Goal: Download file/media

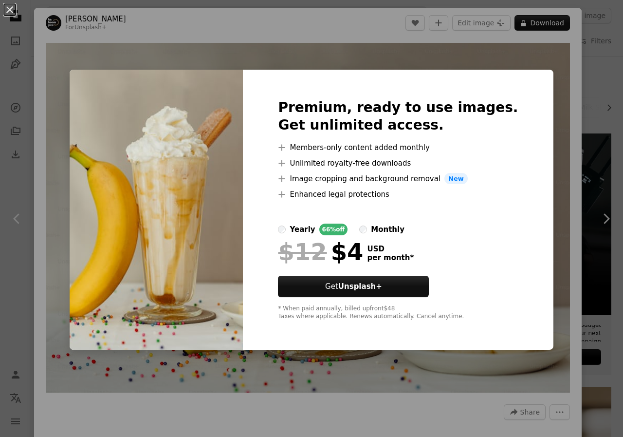
click at [539, 175] on div "An X shape Premium, ready to use images. Get unlimited access. A plus sign Memb…" at bounding box center [311, 218] width 623 height 437
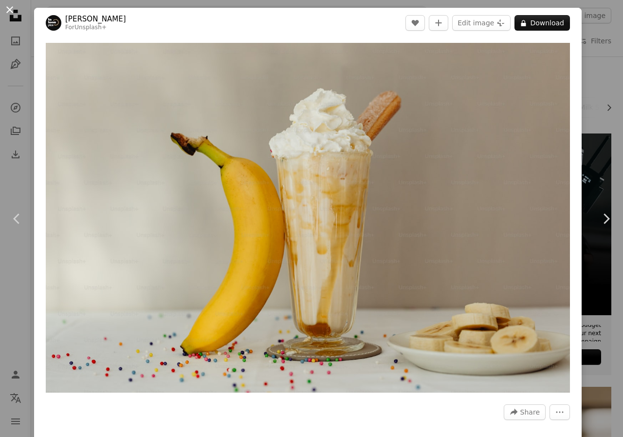
click at [9, 7] on button "An X shape" at bounding box center [10, 10] width 12 height 12
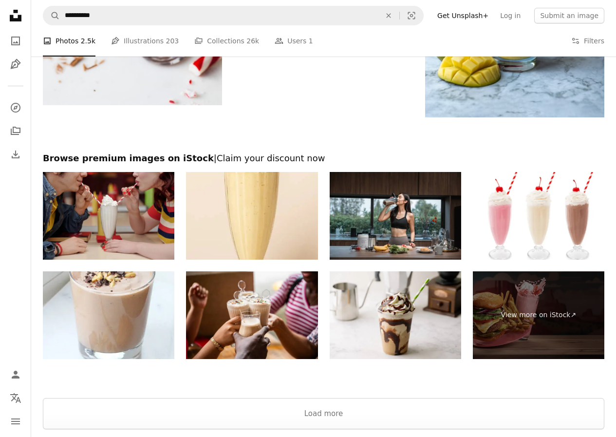
scroll to position [2044, 0]
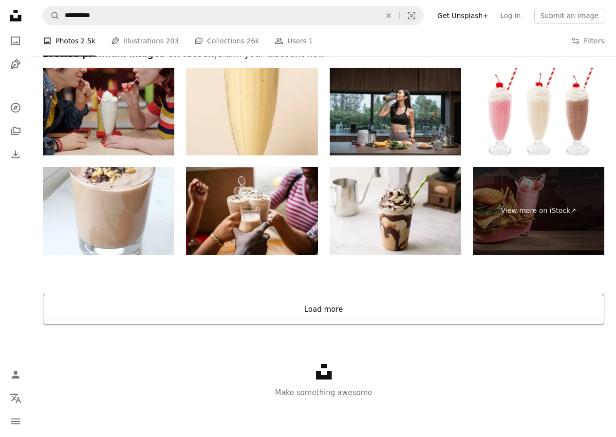
click at [363, 310] on button "Load more" at bounding box center [323, 309] width 561 height 31
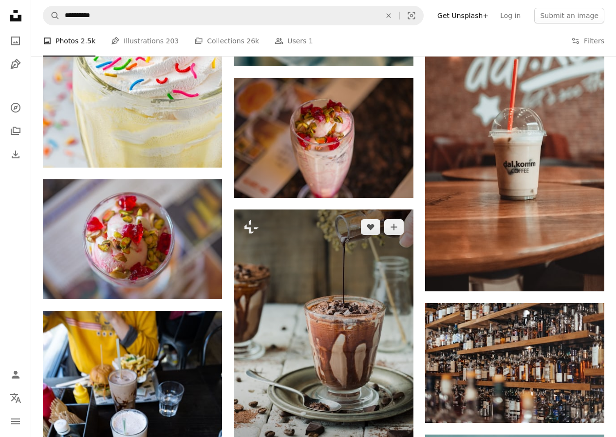
scroll to position [4430, 0]
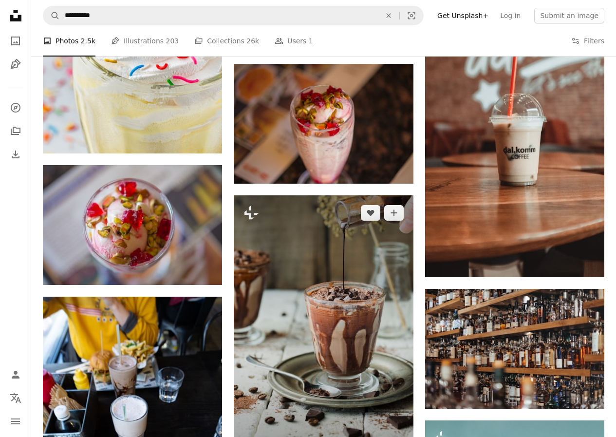
click at [348, 312] on img at bounding box center [323, 329] width 179 height 269
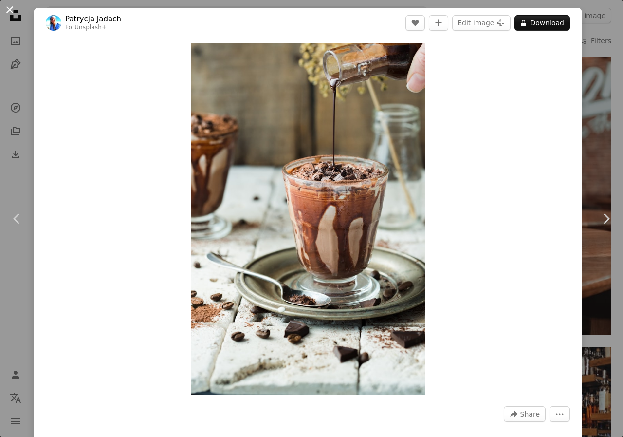
click at [8, 8] on button "An X shape" at bounding box center [10, 10] width 12 height 12
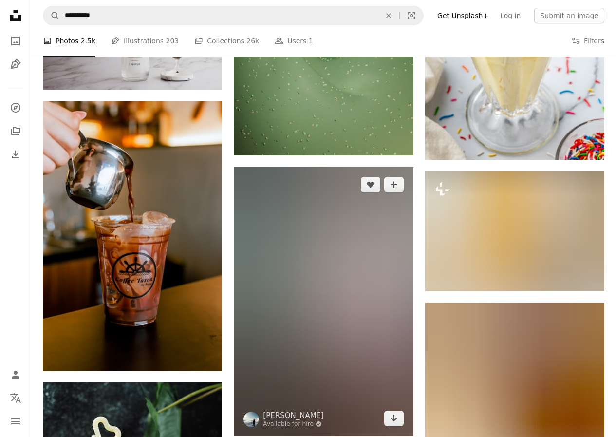
scroll to position [12221, 0]
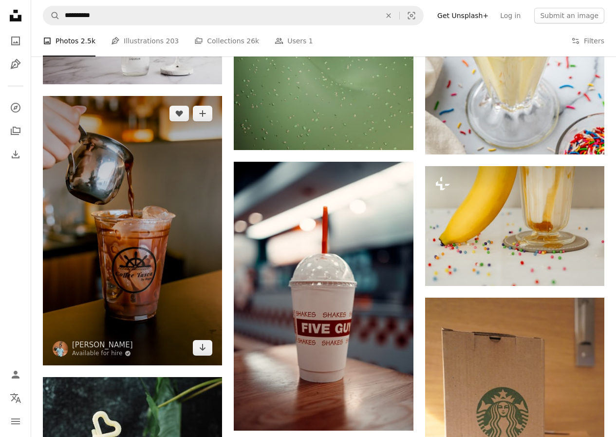
click at [127, 293] on img at bounding box center [132, 230] width 179 height 269
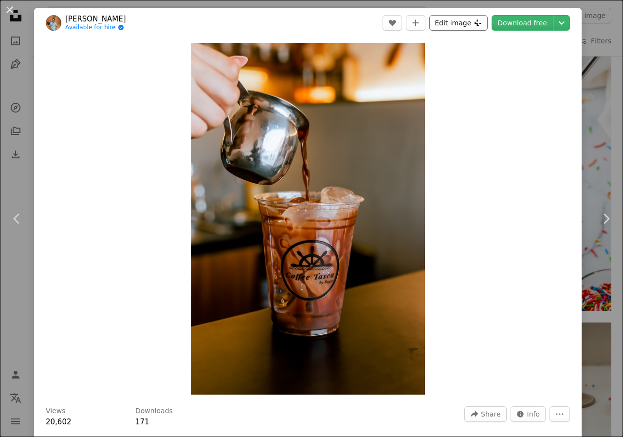
click at [474, 21] on icon "Plus sign for Unsplash+" at bounding box center [478, 23] width 8 height 8
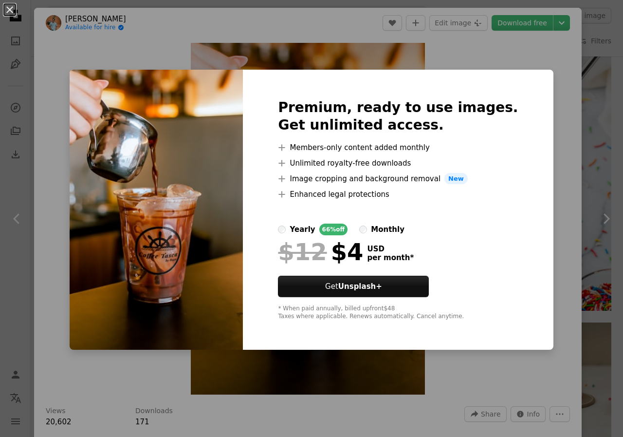
click at [551, 101] on div "An X shape Premium, ready to use images. Get unlimited access. A plus sign Memb…" at bounding box center [311, 218] width 623 height 437
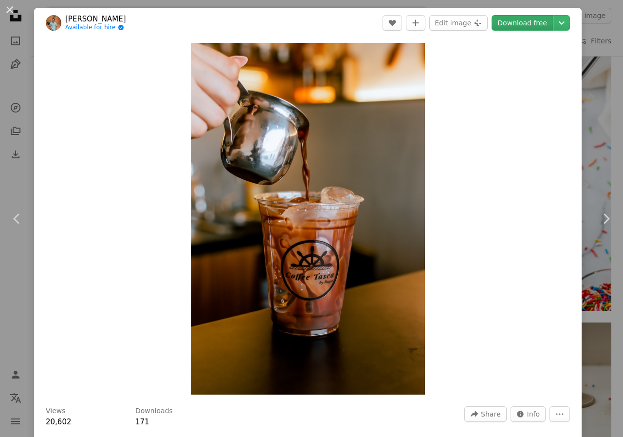
click at [536, 22] on link "Download free" at bounding box center [522, 23] width 61 height 16
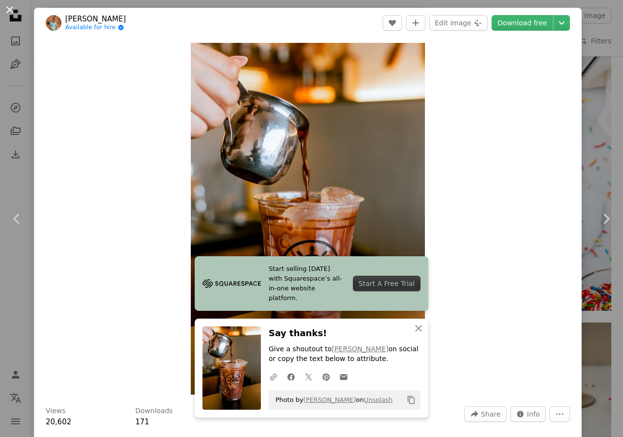
click at [9, 10] on button "An X shape" at bounding box center [10, 10] width 12 height 12
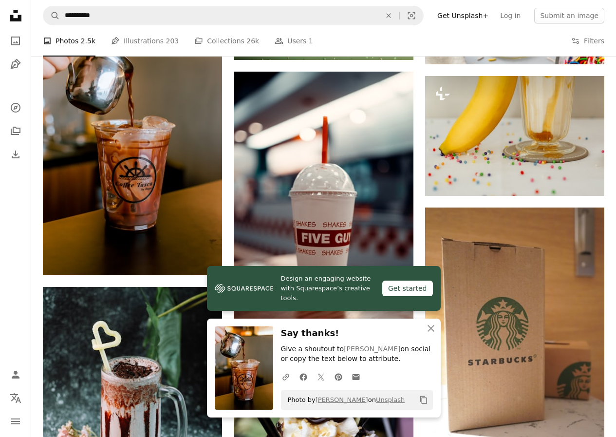
scroll to position [12319, 0]
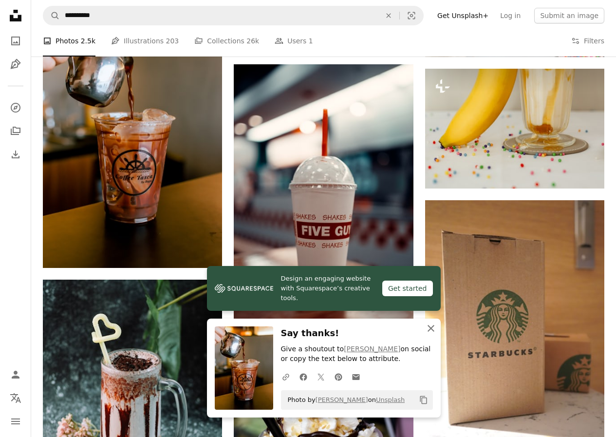
click at [430, 328] on icon "button" at bounding box center [431, 328] width 7 height 7
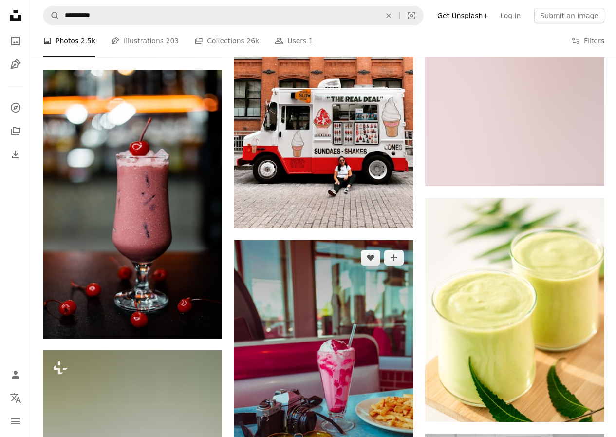
scroll to position [21960, 0]
